Goal: Task Accomplishment & Management: Manage account settings

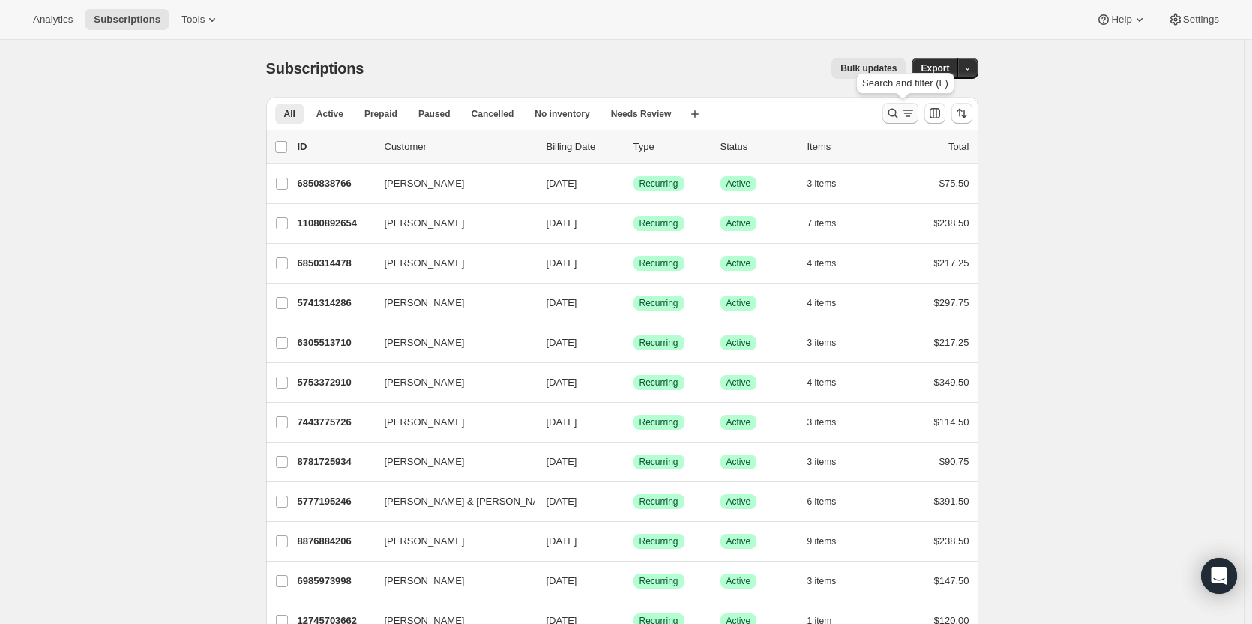
click at [900, 109] on icon "Search and filter results" at bounding box center [892, 113] width 15 height 15
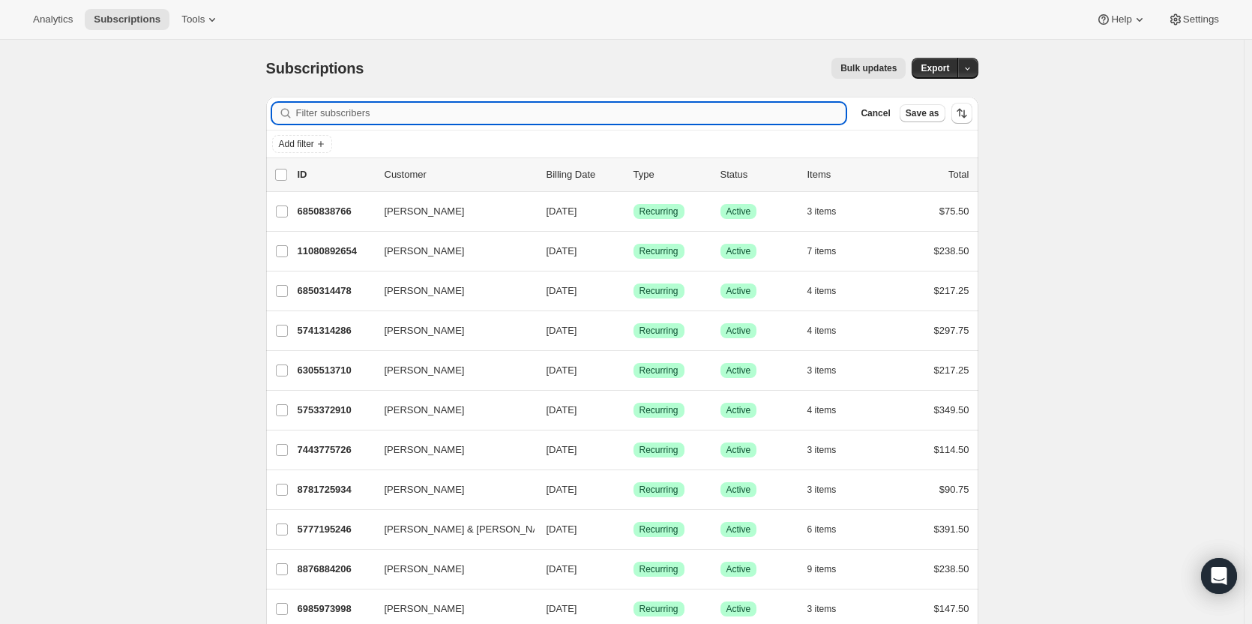
click at [426, 111] on input "Filter subscribers" at bounding box center [571, 113] width 550 height 21
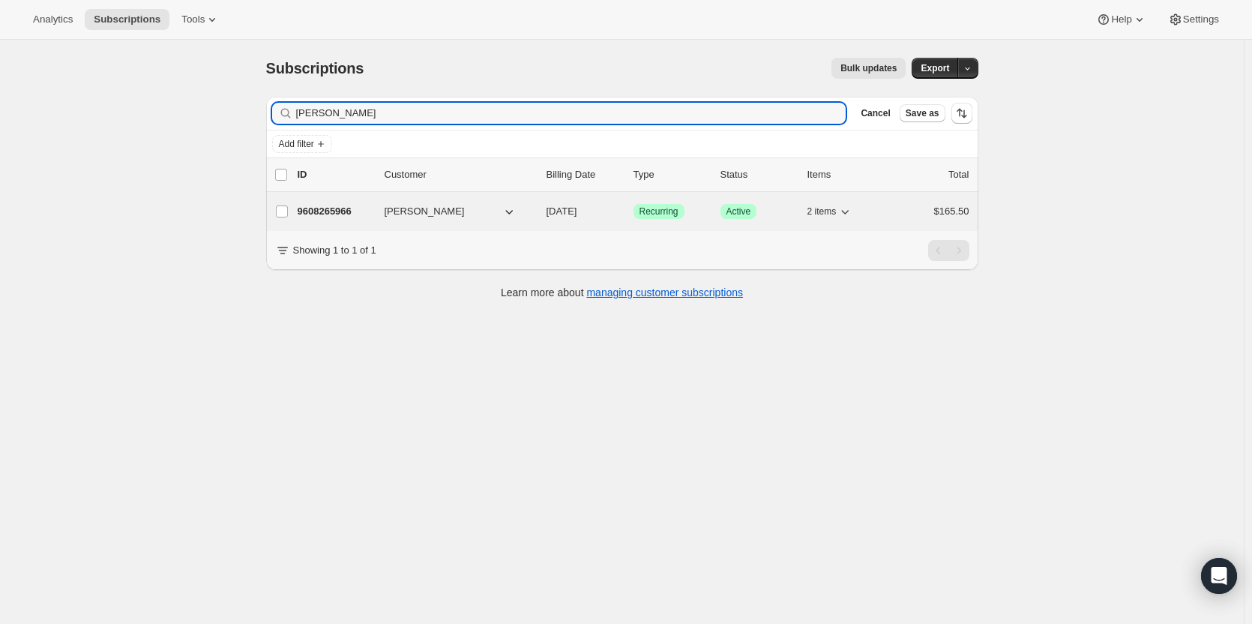
type input "[PERSON_NAME]"
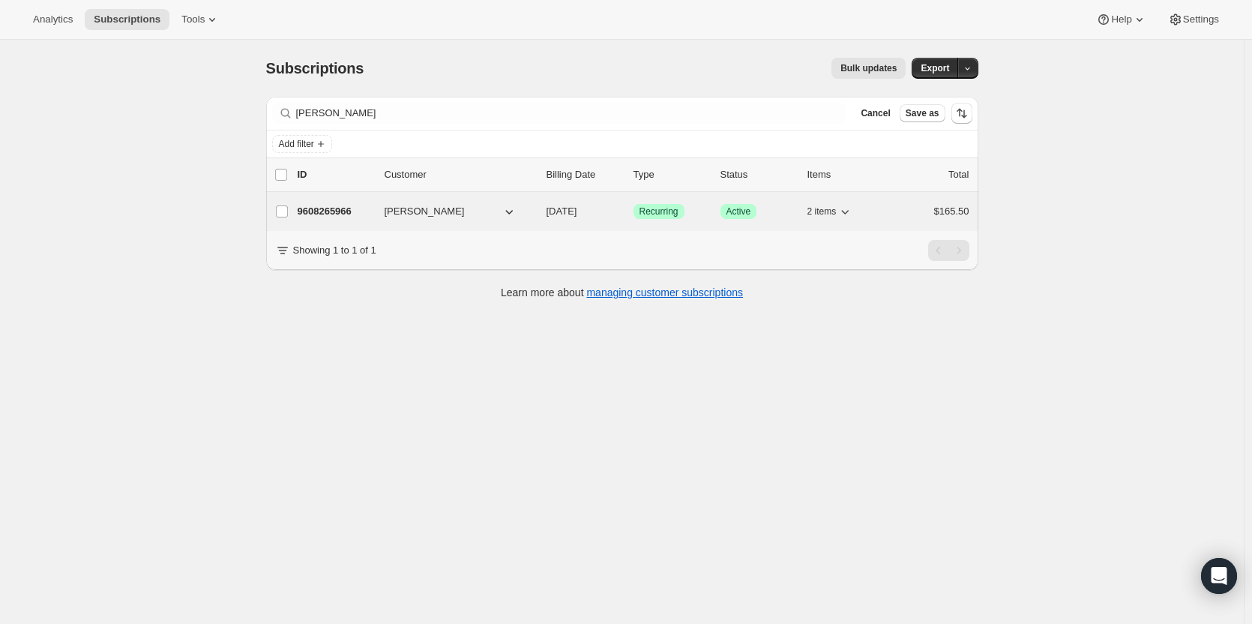
click at [410, 211] on span "[PERSON_NAME]" at bounding box center [425, 211] width 80 height 15
click at [412, 209] on span "[PERSON_NAME]" at bounding box center [425, 211] width 80 height 15
click at [322, 204] on p "9608265966" at bounding box center [335, 211] width 75 height 15
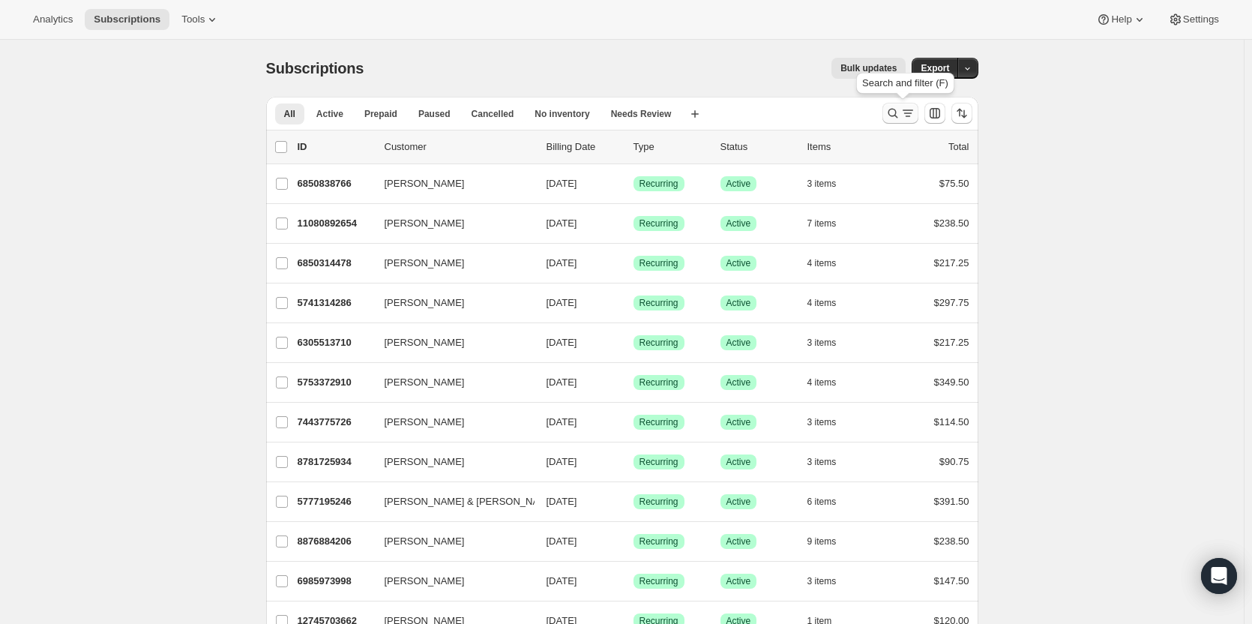
click at [900, 111] on icon "Search and filter results" at bounding box center [892, 113] width 15 height 15
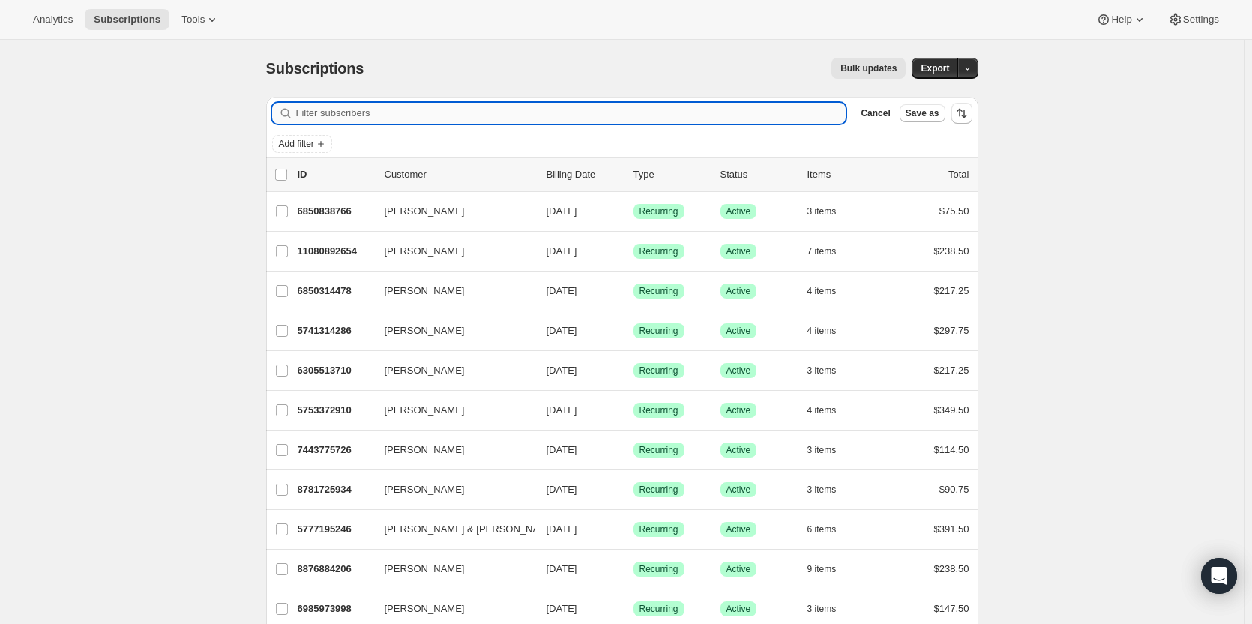
click at [346, 117] on input "Filter subscribers" at bounding box center [571, 113] width 550 height 21
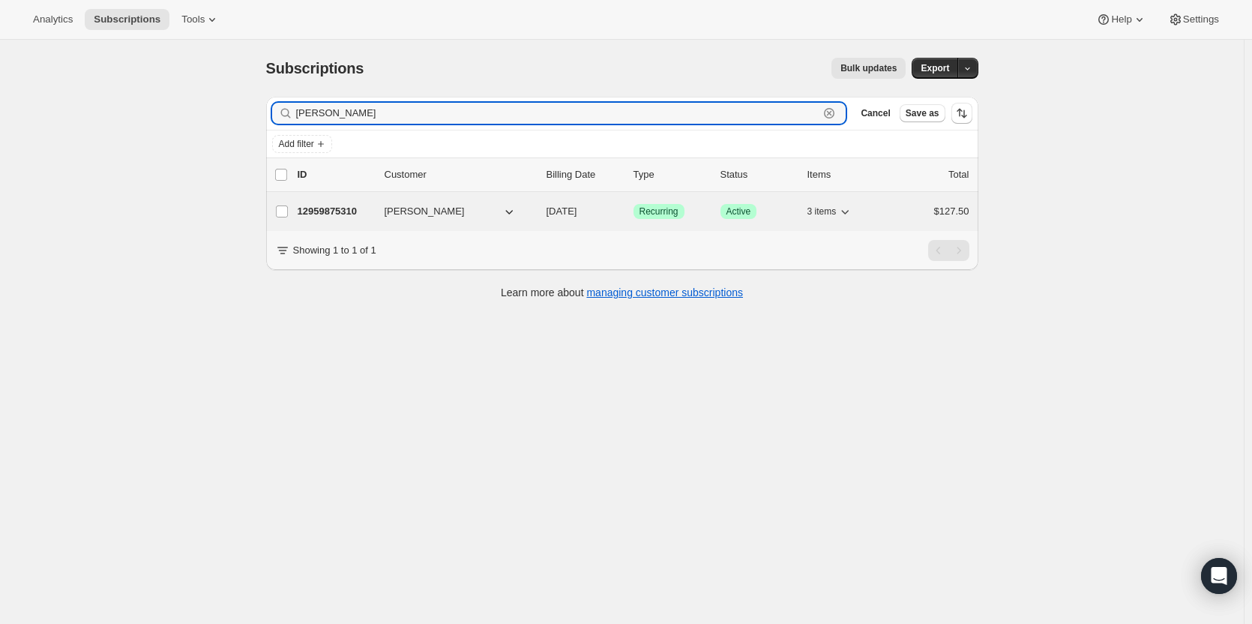
type input "tom Moderval"
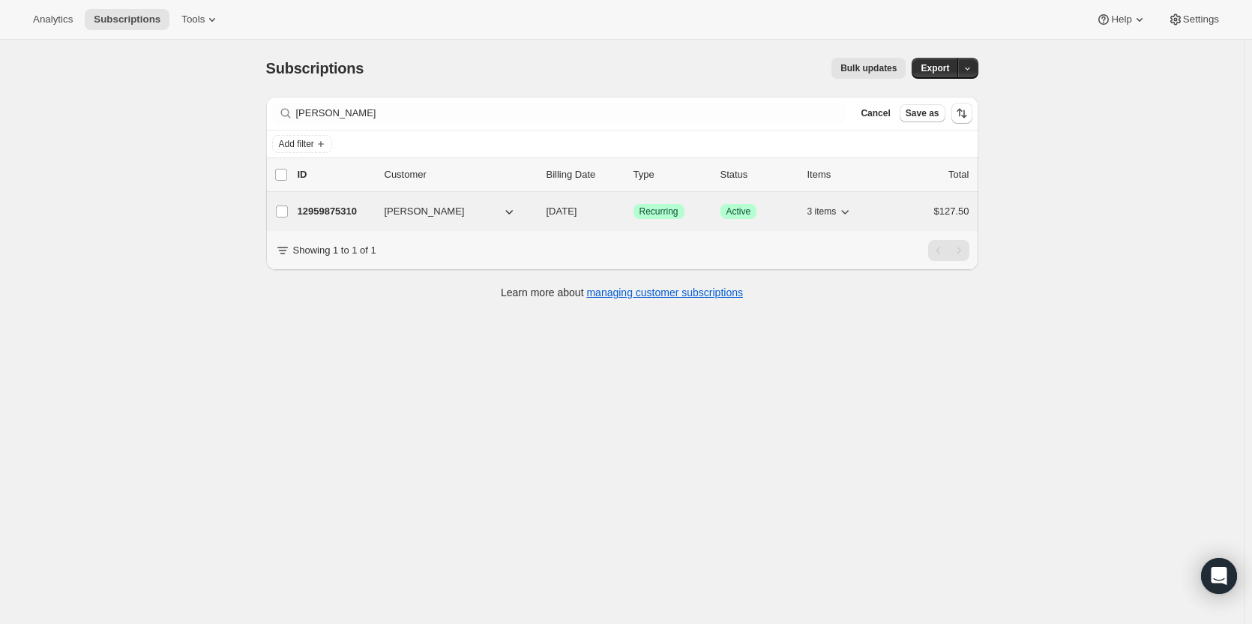
click at [402, 210] on span "[PERSON_NAME]" at bounding box center [425, 211] width 80 height 15
click at [401, 206] on span "[PERSON_NAME]" at bounding box center [425, 211] width 80 height 15
click at [339, 209] on p "12959875310" at bounding box center [335, 211] width 75 height 15
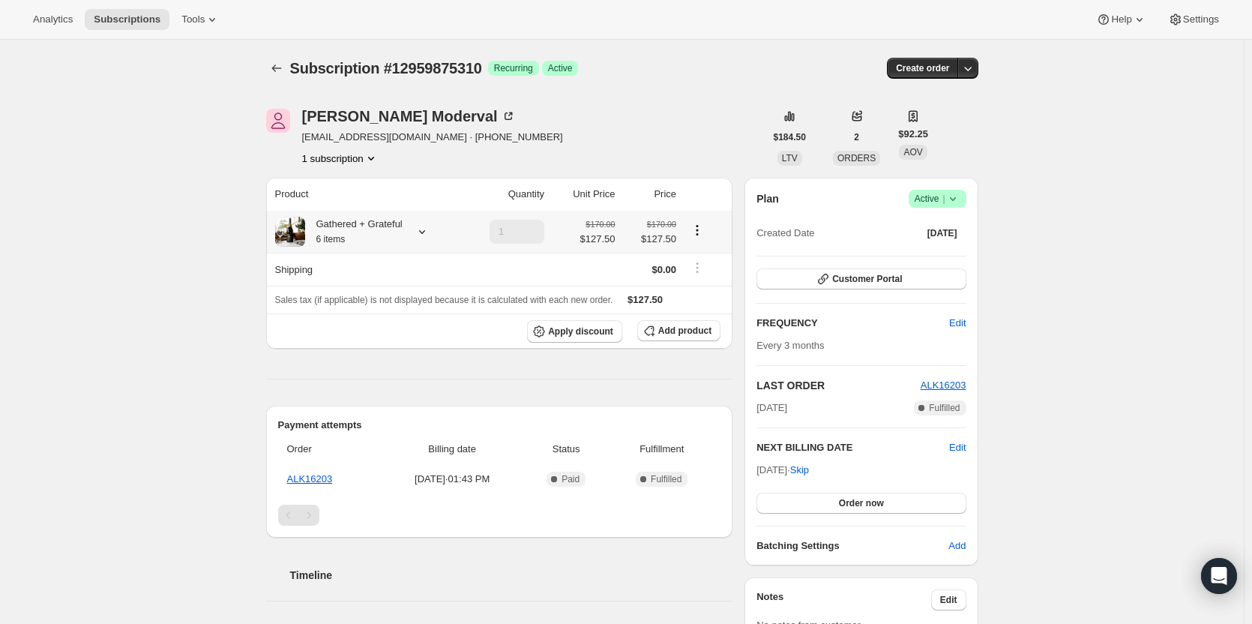
click at [427, 233] on icon at bounding box center [422, 231] width 15 height 15
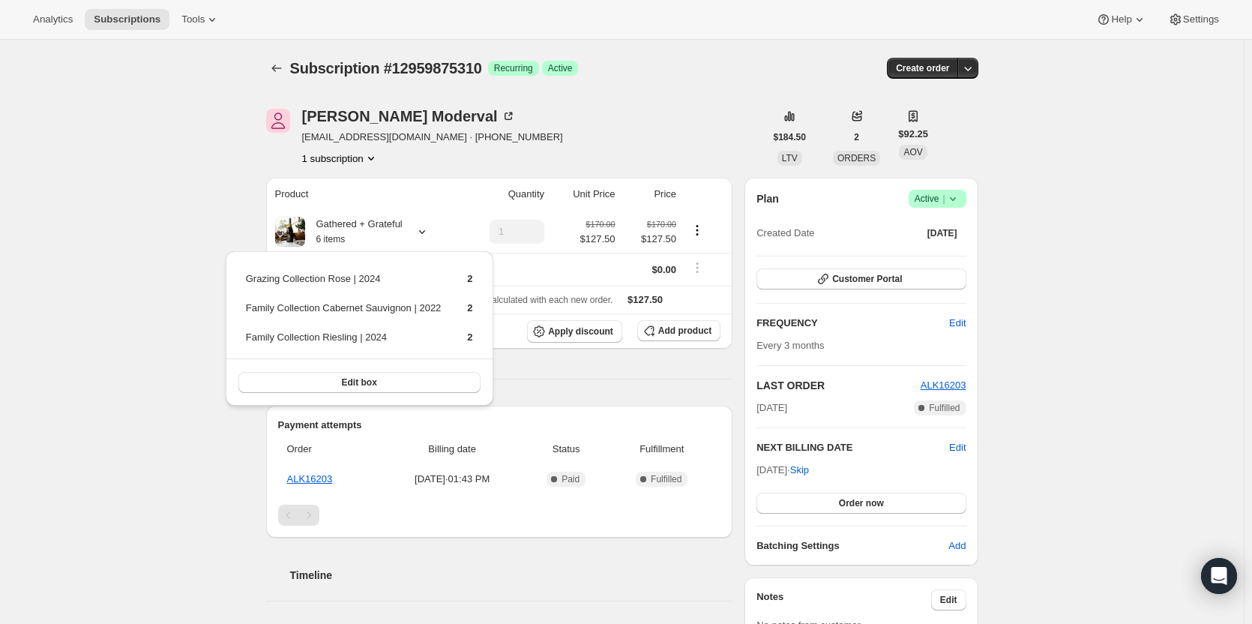
click at [203, 221] on div "Subscription #12959875310. This page is ready Subscription #12959875310 Success…" at bounding box center [622, 562] width 1244 height 1045
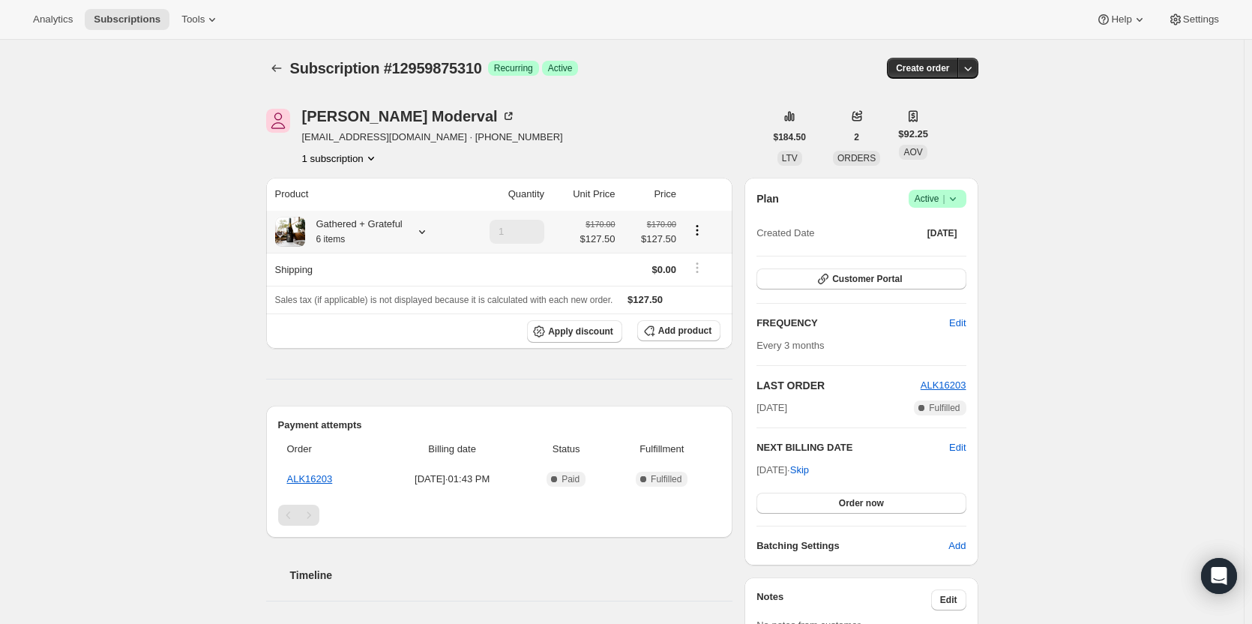
click at [427, 233] on icon at bounding box center [422, 231] width 15 height 15
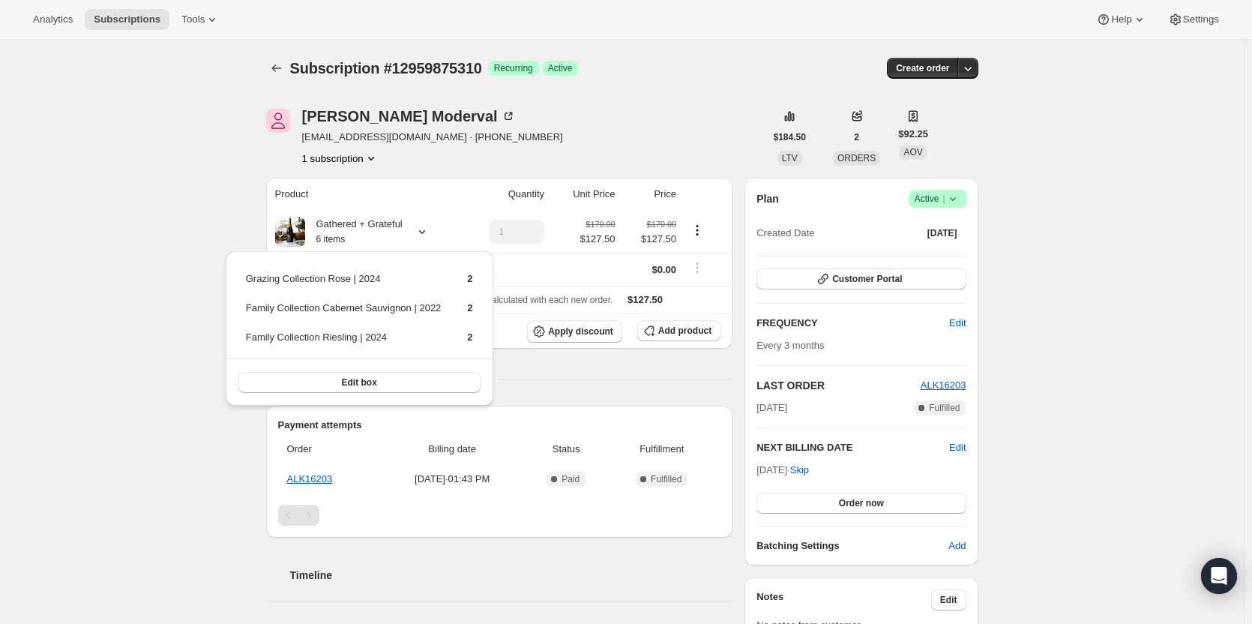
click at [140, 200] on div "Subscription #12959875310. This page is ready Subscription #12959875310 Success…" at bounding box center [622, 562] width 1244 height 1045
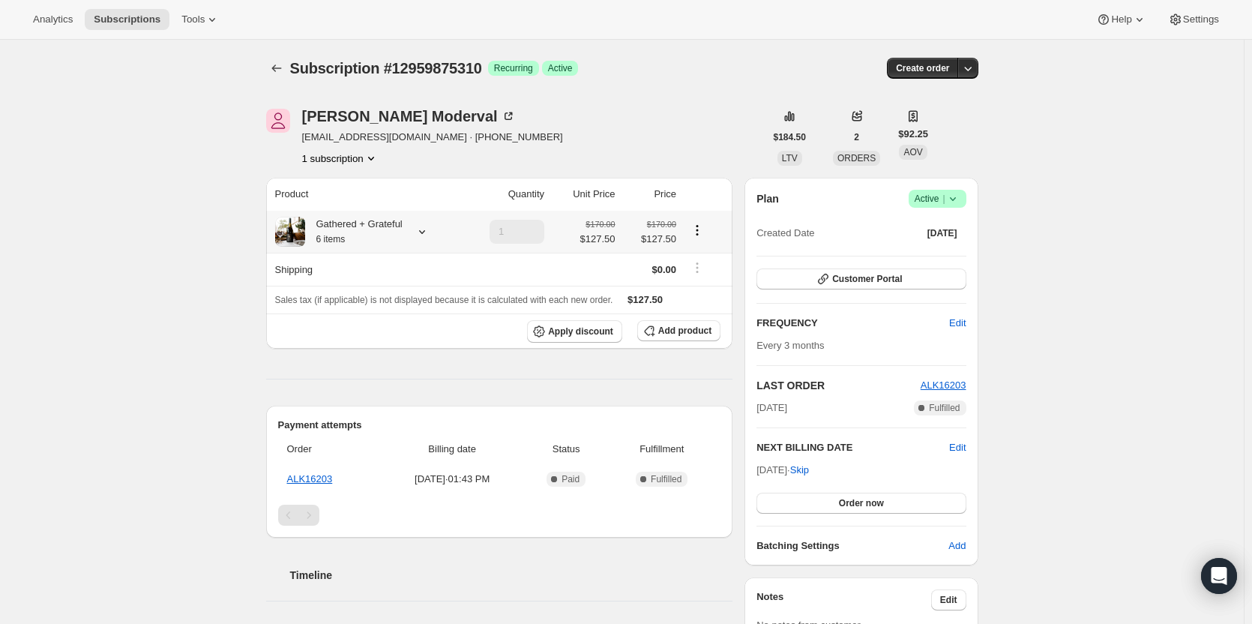
click at [429, 232] on icon at bounding box center [422, 231] width 15 height 15
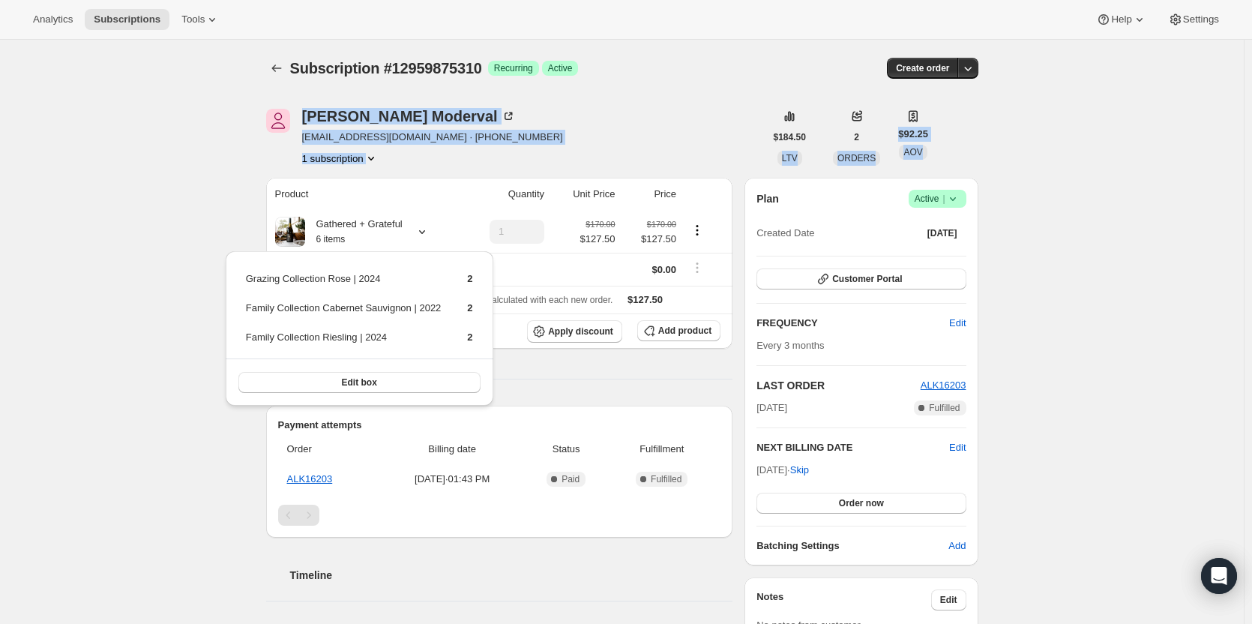
click at [229, 169] on div "Subscription #12959875310. This page is ready Subscription #12959875310 Success…" at bounding box center [622, 562] width 1244 height 1045
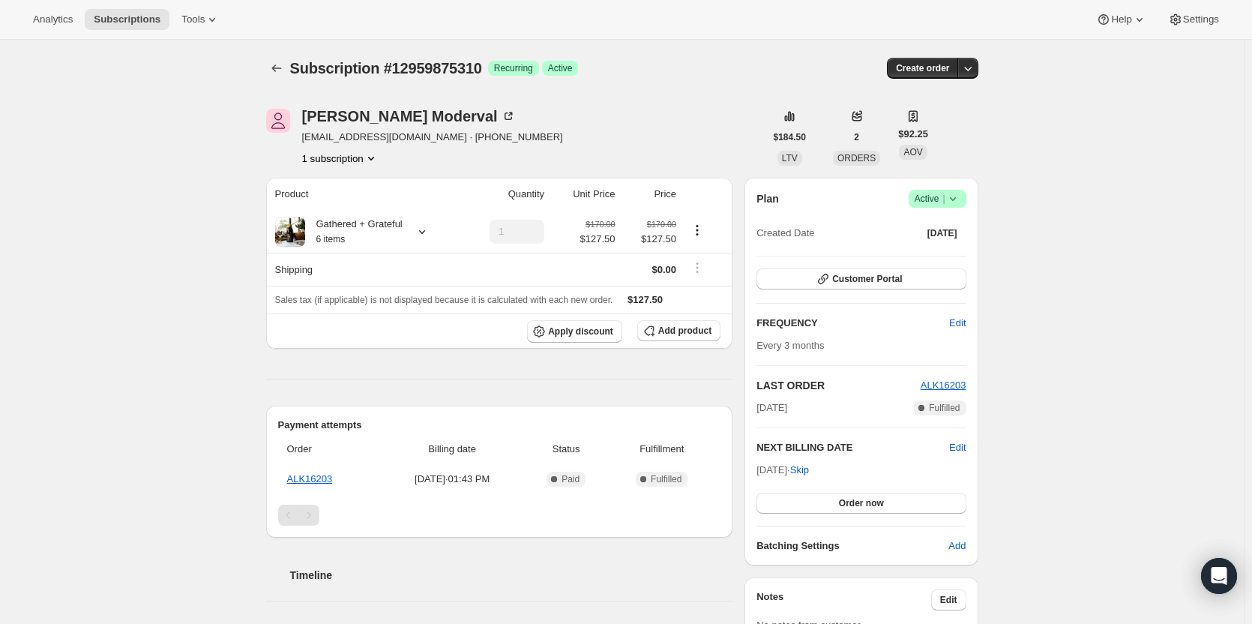
click at [231, 112] on div "Subscription #12959875310. This page is ready Subscription #12959875310 Success…" at bounding box center [622, 562] width 1244 height 1045
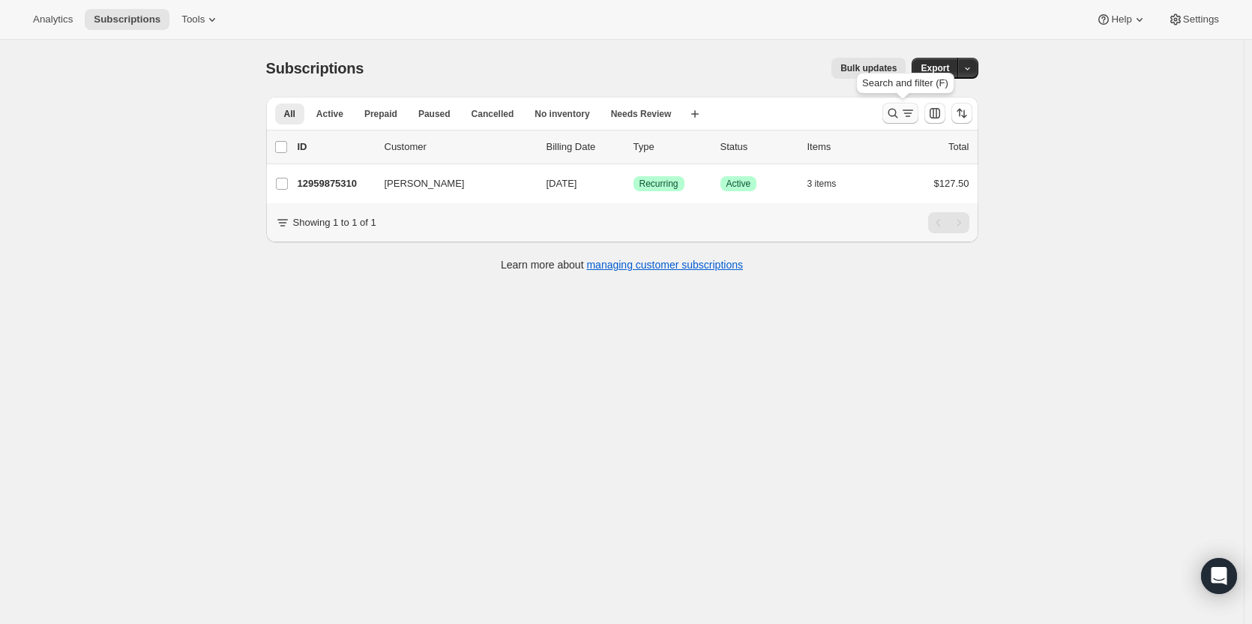
click at [900, 112] on icon "Search and filter results" at bounding box center [892, 113] width 15 height 15
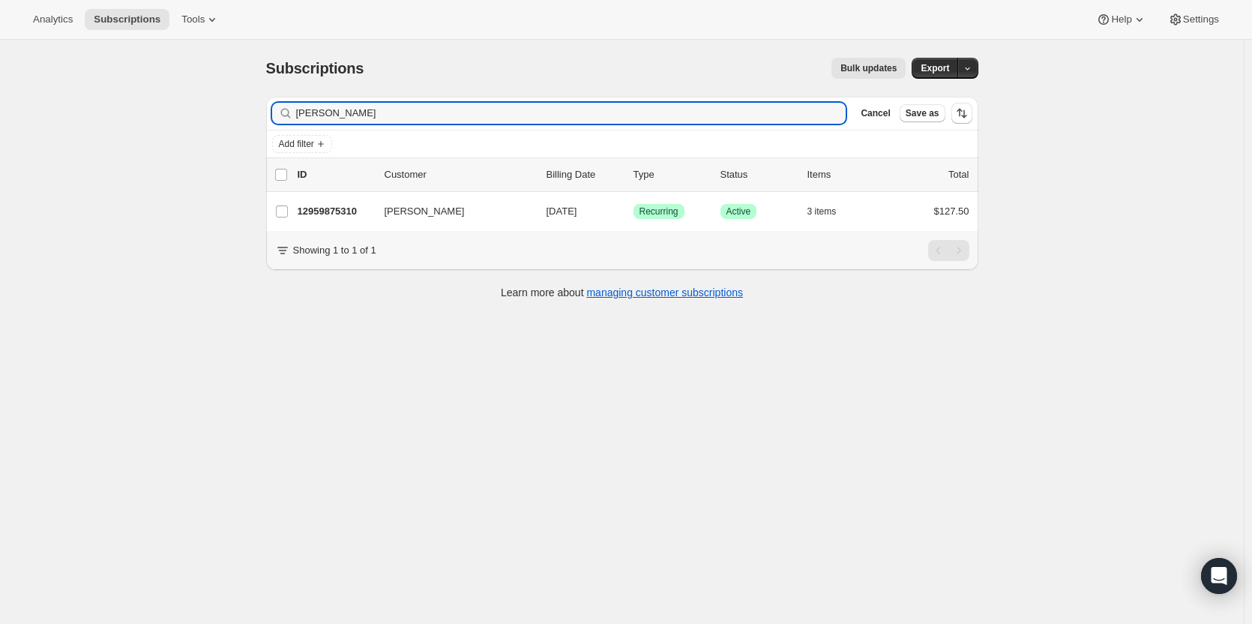
drag, startPoint x: 399, startPoint y: 115, endPoint x: 269, endPoint y: 181, distance: 145.2
click at [269, 181] on div "Filter subscribers tom Moderval Clear Cancel Save as Add filter 0 selected Upda…" at bounding box center [622, 164] width 712 height 134
type input "tracey"
